Goal: Find specific page/section: Find specific page/section

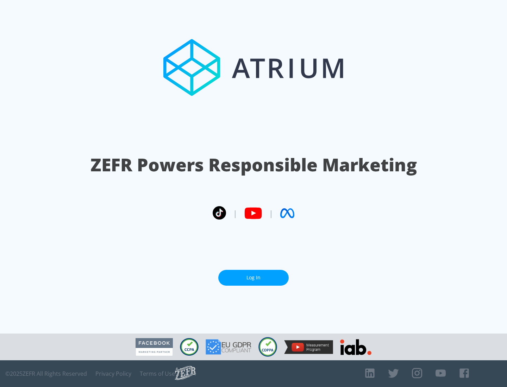
click at [254, 275] on link "Log In" at bounding box center [253, 278] width 70 height 16
